Goal: Book appointment/travel/reservation

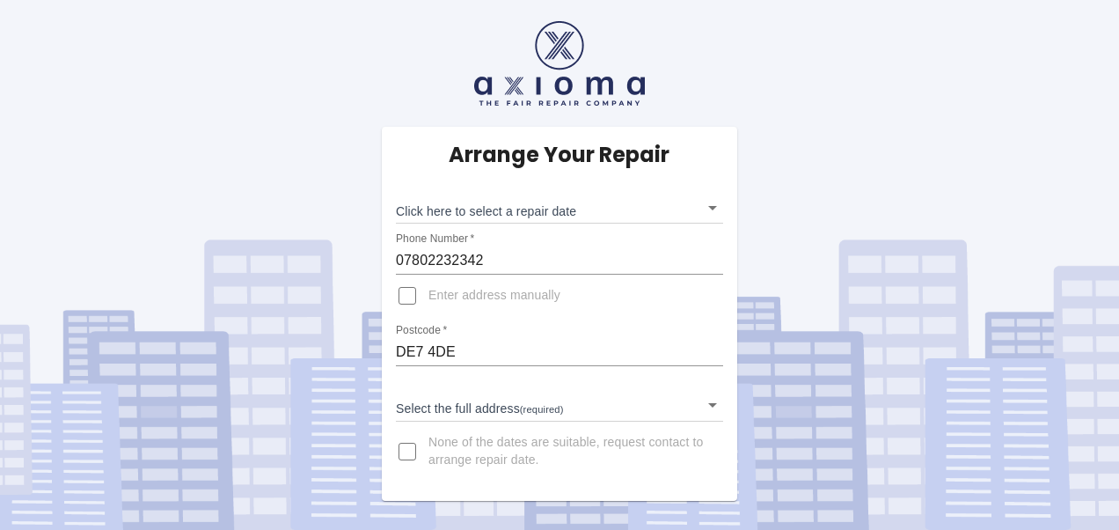
drag, startPoint x: 1118, startPoint y: 31, endPoint x: 1118, endPoint y: 66, distance: 35.2
click at [1118, 66] on html "Arrange Your Repair Click here to select a repair date ​ Phone Number   * 07802…" at bounding box center [559, 265] width 1119 height 530
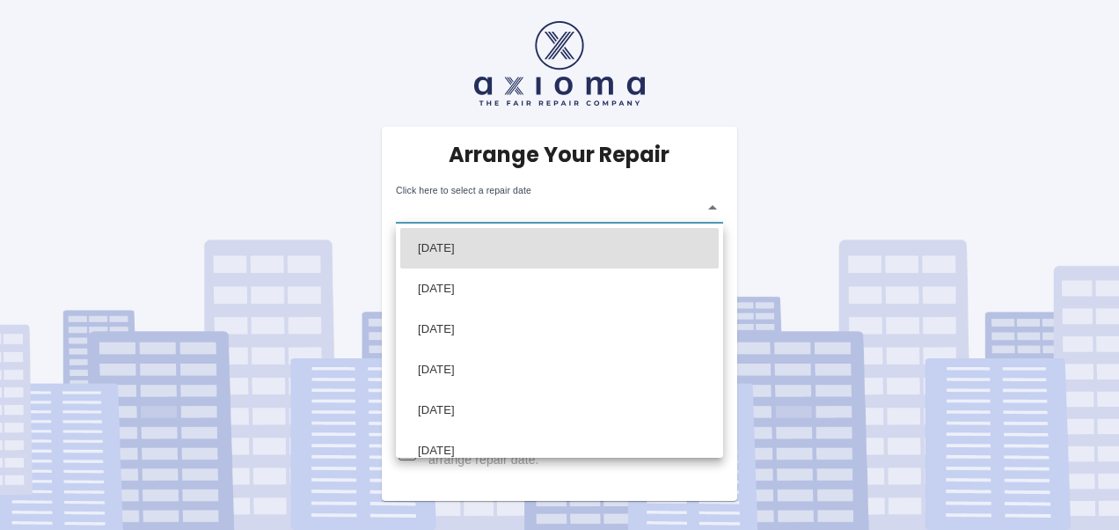
click at [713, 206] on body "Arrange Your Repair Click here to select a repair date ​ Phone Number   * 07802…" at bounding box center [559, 265] width 1119 height 530
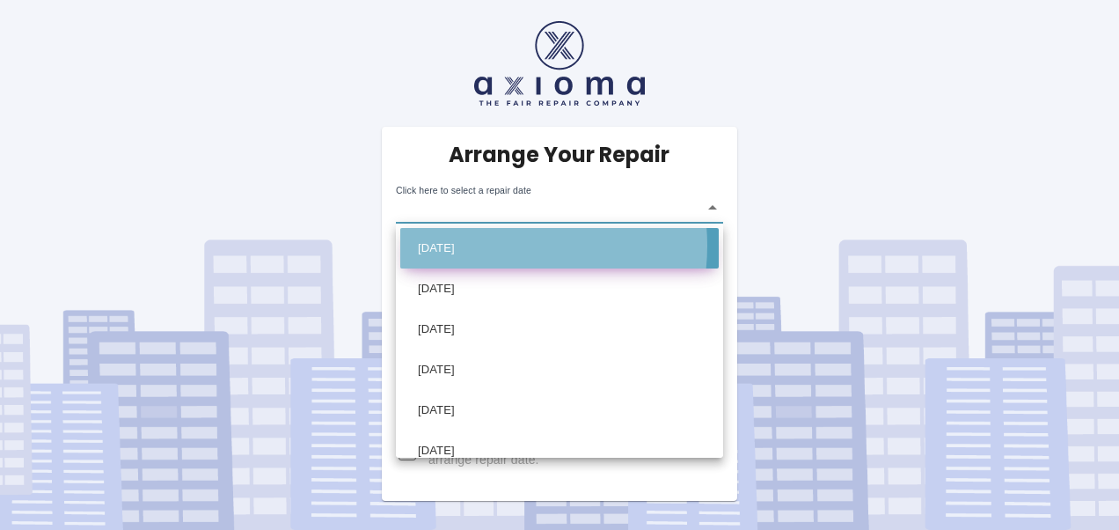
click at [486, 245] on li "[DATE]" at bounding box center [559, 248] width 318 height 40
type input "[DATE]T00:00:00.000Z"
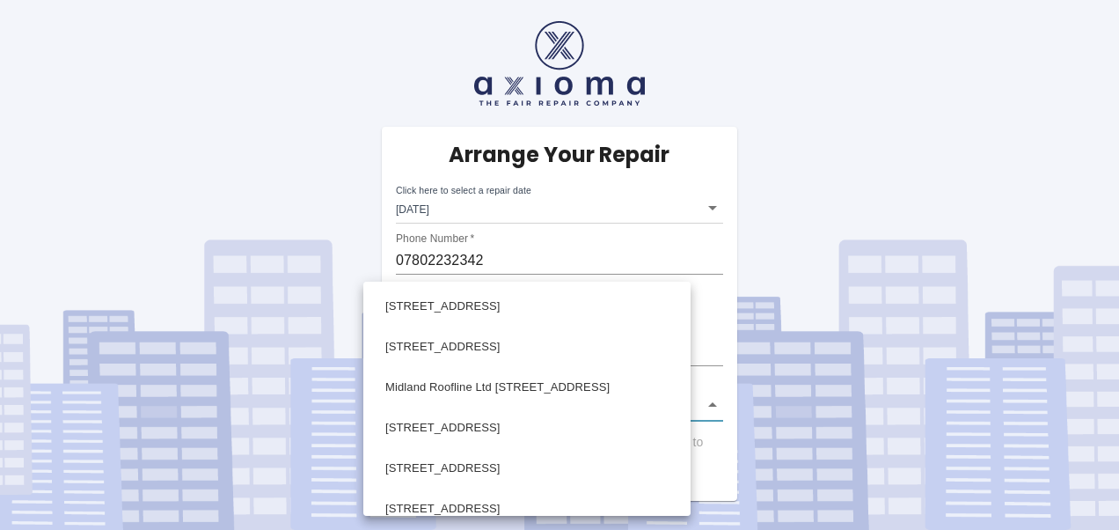
click at [711, 401] on body "Arrange Your Repair Click here to select a repair date [DATE] [DATE]T00:00:00.0…" at bounding box center [559, 265] width 1119 height 530
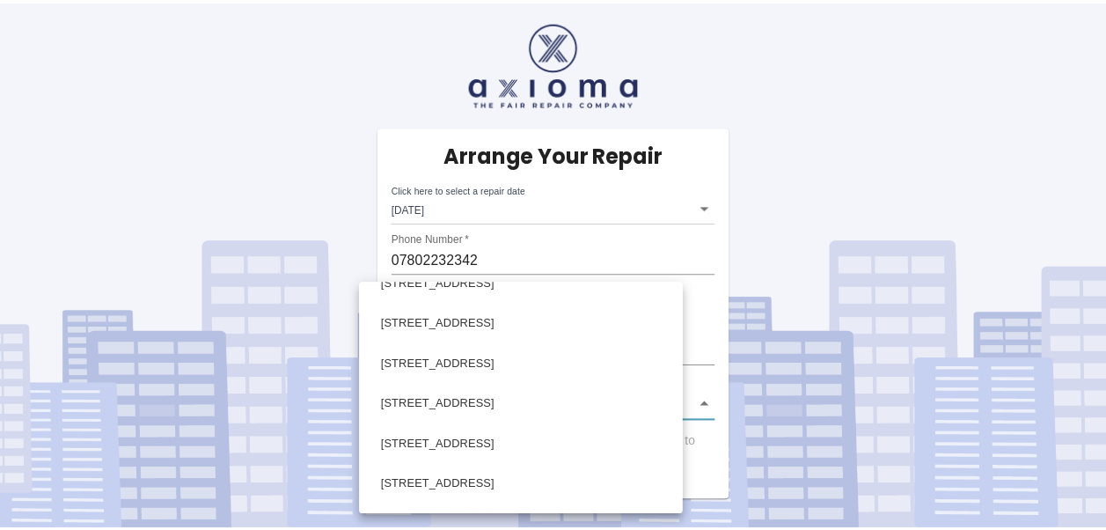
scroll to position [229, 0]
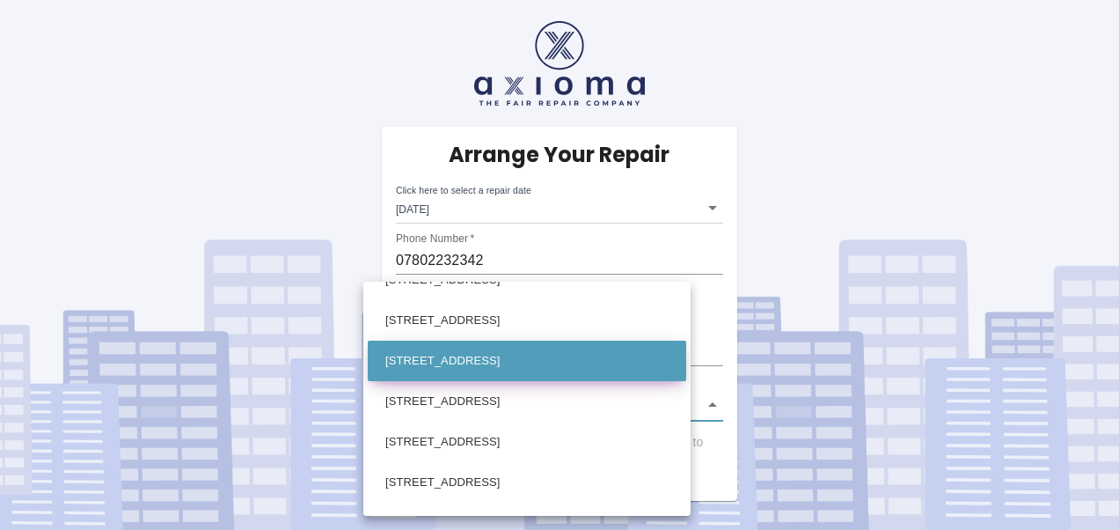
click at [493, 356] on li "[STREET_ADDRESS]" at bounding box center [527, 360] width 318 height 40
type input "[STREET_ADDRESS]"
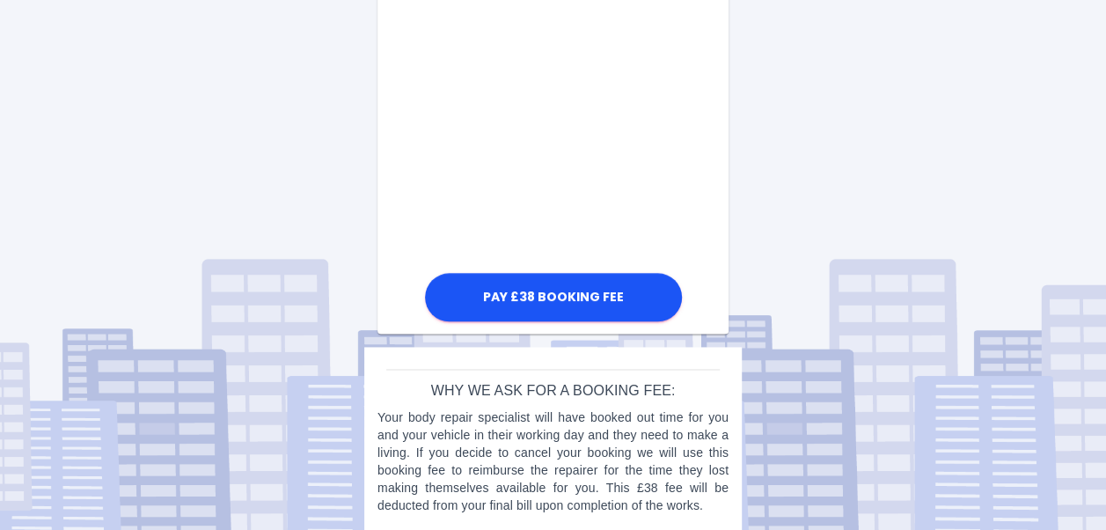
scroll to position [1121, 0]
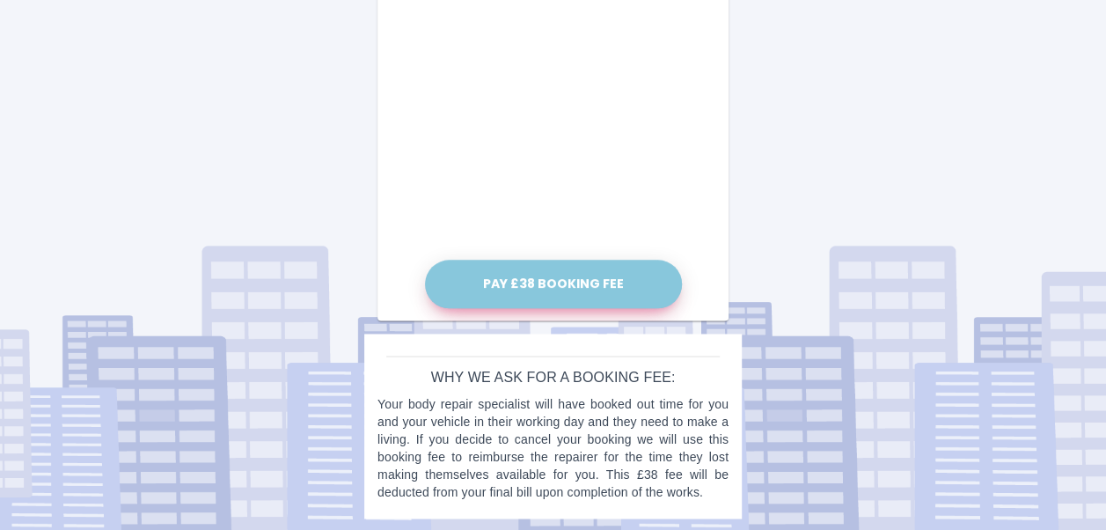
click at [551, 273] on button "Pay £38 Booking Fee" at bounding box center [553, 283] width 257 height 48
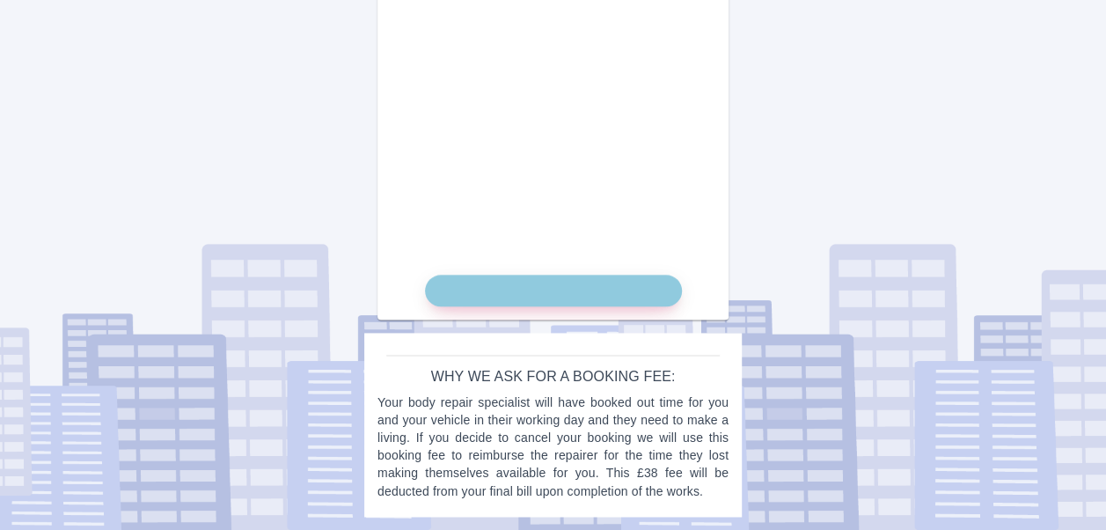
scroll to position [1105, 0]
